Goal: Information Seeking & Learning: Learn about a topic

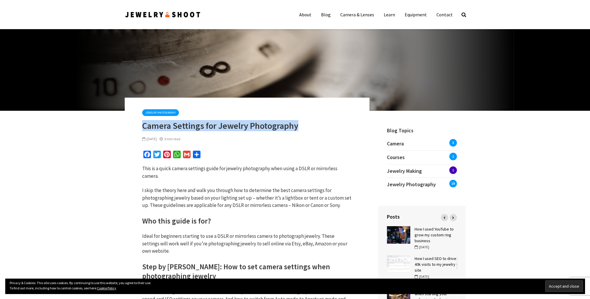
drag, startPoint x: 144, startPoint y: 126, endPoint x: 156, endPoint y: 133, distance: 14.3
click at [156, 133] on div "Jewelry Photography Camera Settings for Jewelry Photography September 17, 2021 …" at bounding box center [247, 125] width 210 height 33
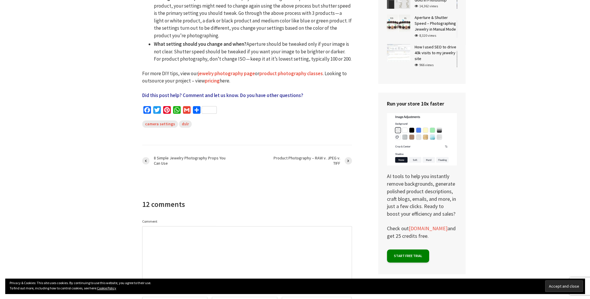
scroll to position [747, 0]
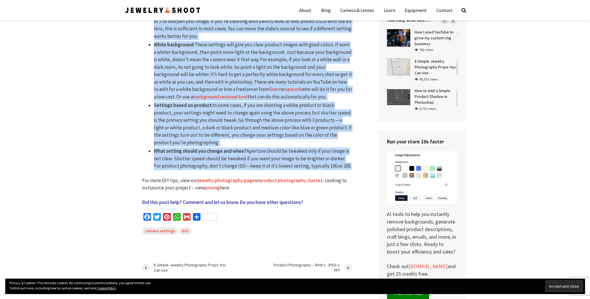
click at [341, 166] on li "What setting should you change and when? Aperture should be tweaked only if you…" at bounding box center [253, 158] width 198 height 22
copy div "Camera Settings for Jewelry Photography September 17, 2021 5 min read Facebook …"
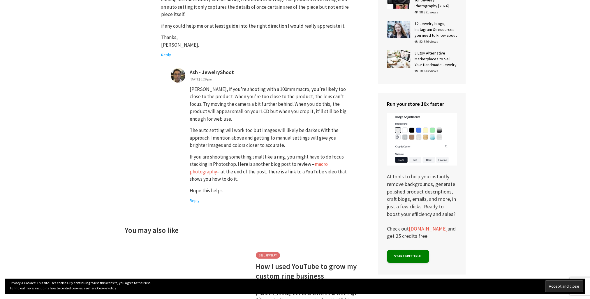
scroll to position [2029, 0]
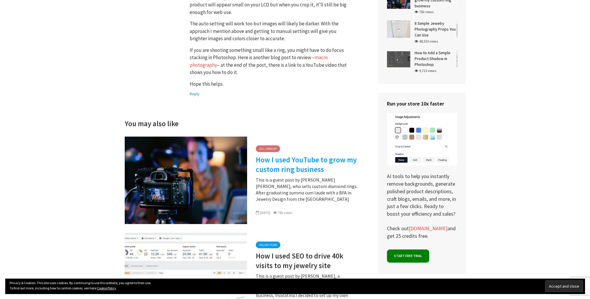
click at [295, 155] on link "How I used YouTube to grow my custom ring business" at bounding box center [308, 164] width 105 height 19
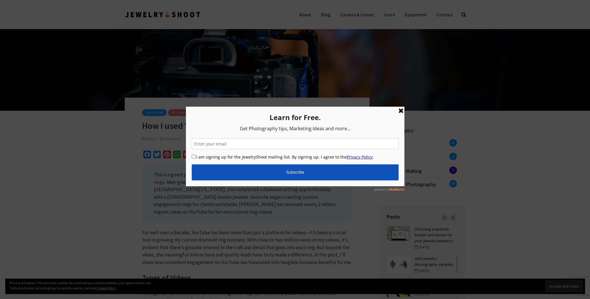
click at [403, 110] on link at bounding box center [400, 110] width 7 height 7
